Goal: Complete application form

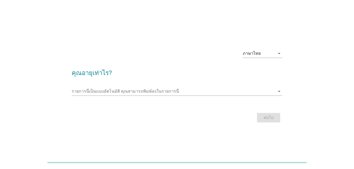
click at [175, 87] on div "รายการนี้เป็นแบบอัตโนมัติ [PERSON_NAME]พิมพ์ลงในรายการนี้ arrow_drop_down" at bounding box center [177, 92] width 211 height 17
click at [174, 95] on div "รายการนี้เป็นแบบอัตโนมัติ [PERSON_NAME]พิมพ์ลงในรายการนี้ arrow_drop_down" at bounding box center [177, 91] width 211 height 8
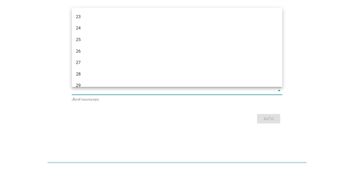
scroll to position [58, 0]
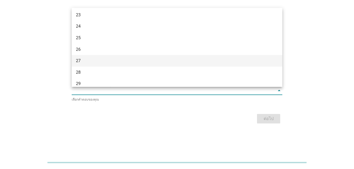
click at [86, 60] on div "27" at bounding box center [168, 61] width 185 height 6
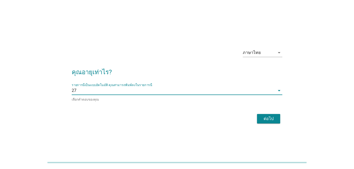
click at [278, 124] on div "ต่อไป" at bounding box center [177, 119] width 211 height 13
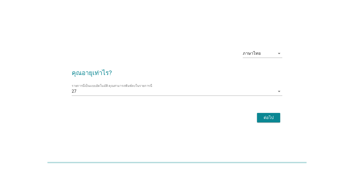
click at [272, 118] on div "ต่อไป" at bounding box center [268, 118] width 15 height 6
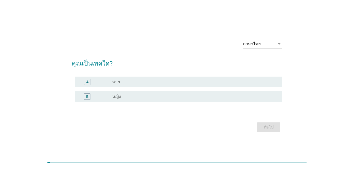
click at [124, 97] on div "radio_button_unchecked หญิง" at bounding box center [193, 96] width 162 height 5
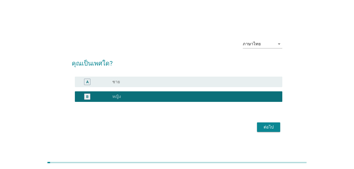
click at [279, 132] on div "ต่อไป" at bounding box center [177, 127] width 211 height 13
click at [275, 129] on div "ต่อไป" at bounding box center [268, 127] width 15 height 6
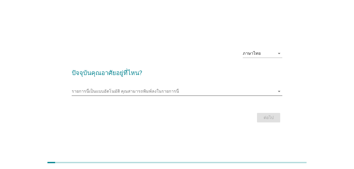
click at [114, 91] on input "รายการนี้เป็นแบบอัตโนมัติ คุณสามารถพิมพ์ลงในรายการนี้" at bounding box center [173, 91] width 203 height 8
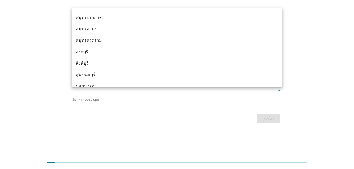
scroll to position [548, 0]
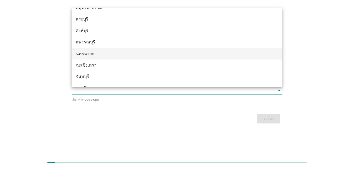
click at [138, 51] on div "นครนายก" at bounding box center [168, 54] width 185 height 6
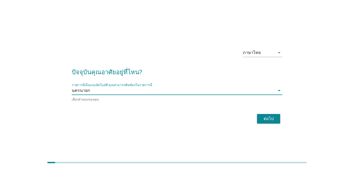
click at [268, 119] on div "ต่อไป" at bounding box center [268, 119] width 15 height 6
